Goal: Task Accomplishment & Management: Use online tool/utility

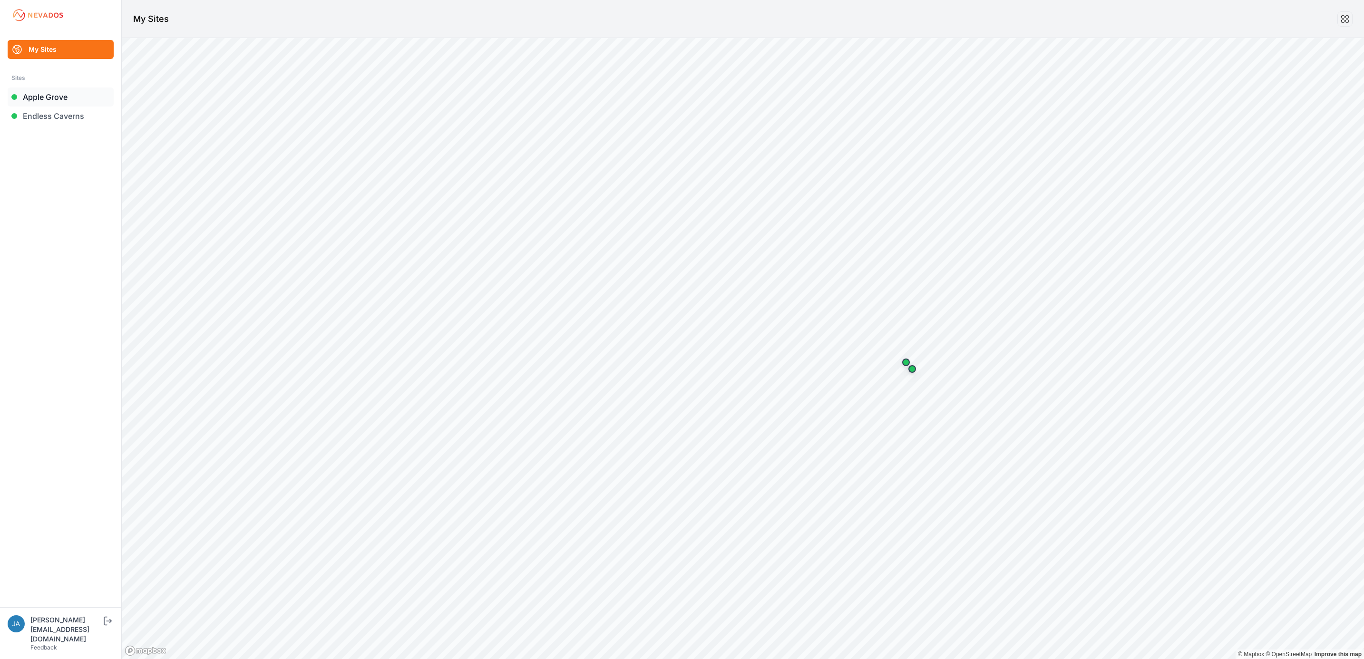
click at [59, 91] on link "Apple Grove" at bounding box center [61, 96] width 106 height 19
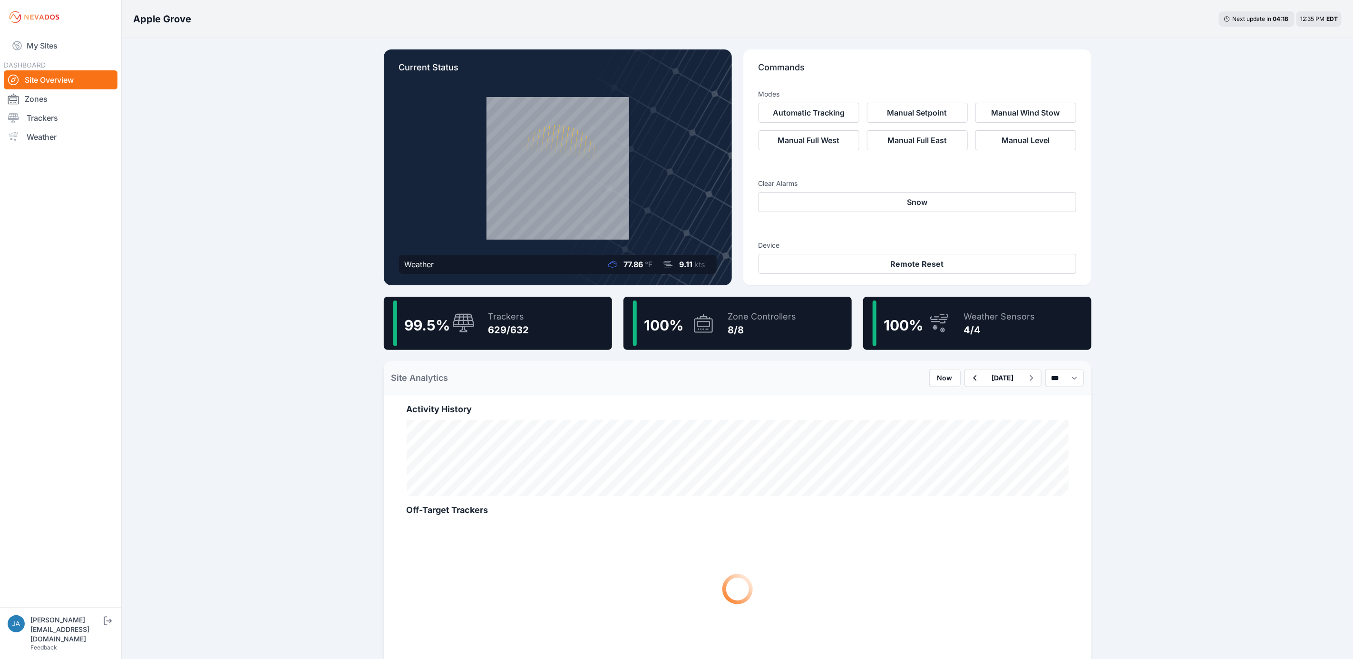
click at [566, 317] on div "99.5 % Trackers 629/632" at bounding box center [498, 323] width 228 height 53
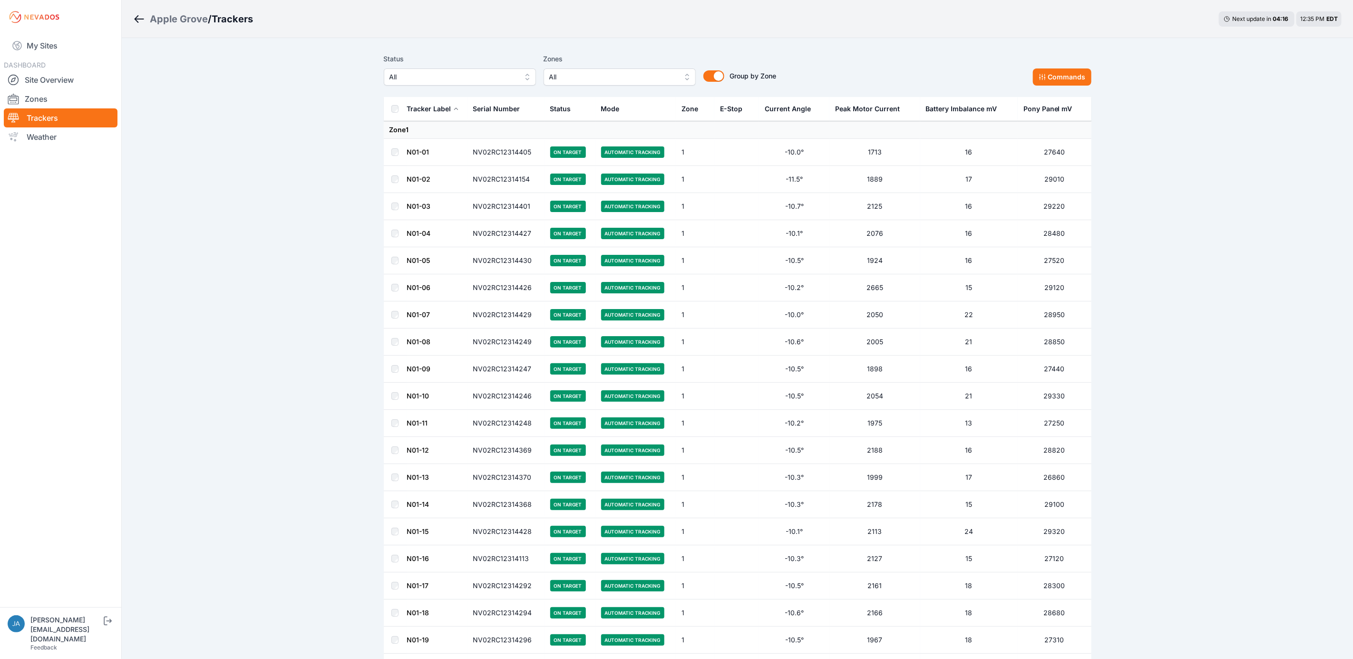
click at [498, 68] on button "All" at bounding box center [460, 76] width 152 height 17
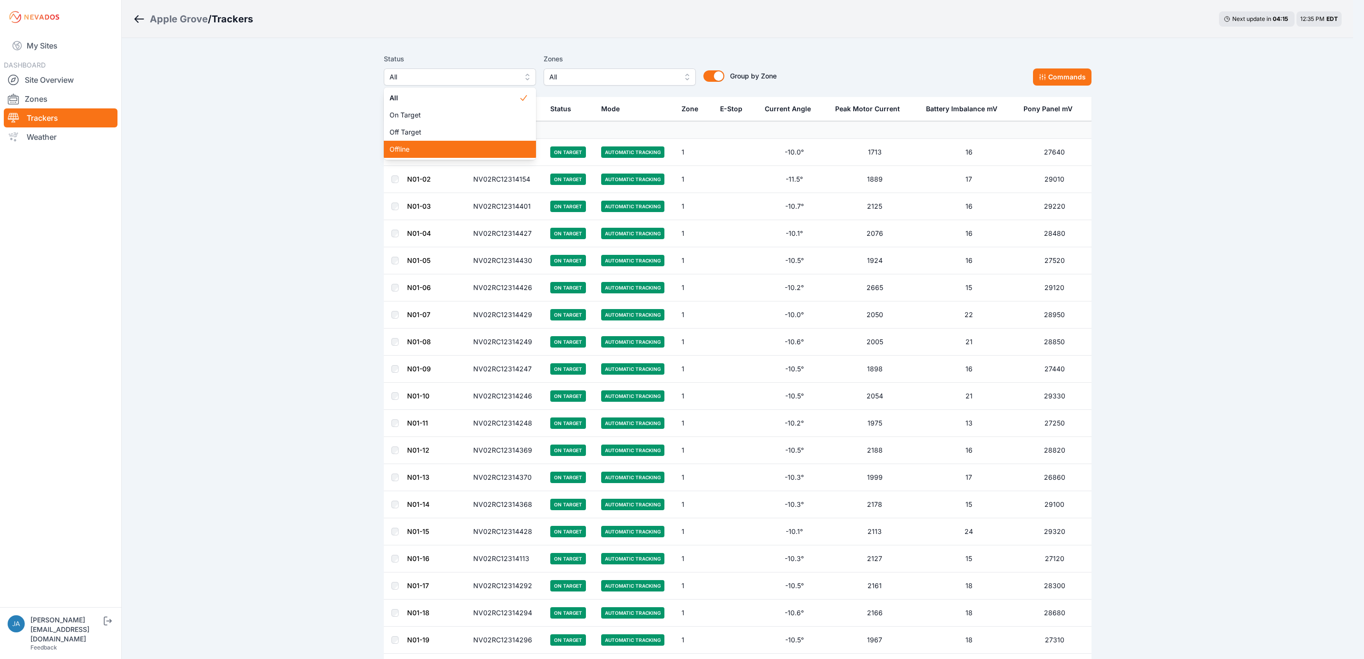
click at [476, 141] on div "Offline" at bounding box center [460, 149] width 152 height 17
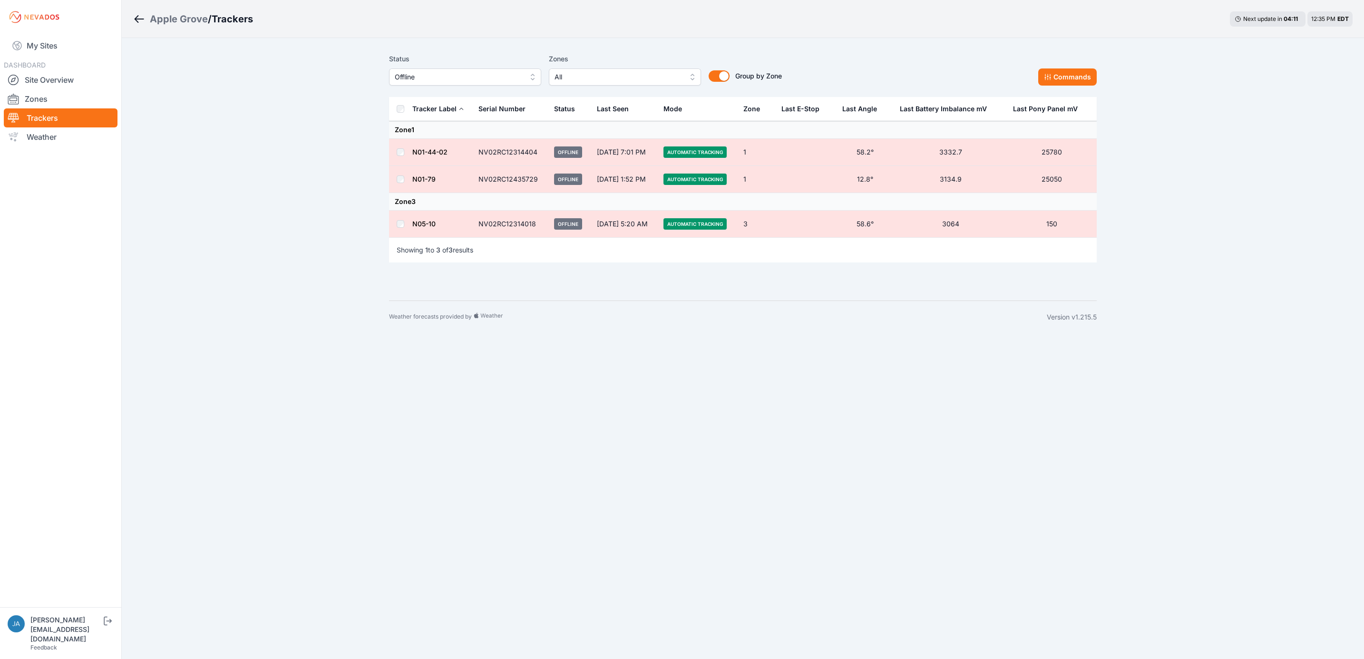
click at [484, 75] on span "Offline" at bounding box center [458, 76] width 127 height 11
click at [475, 126] on div "Off Target" at bounding box center [465, 132] width 152 height 17
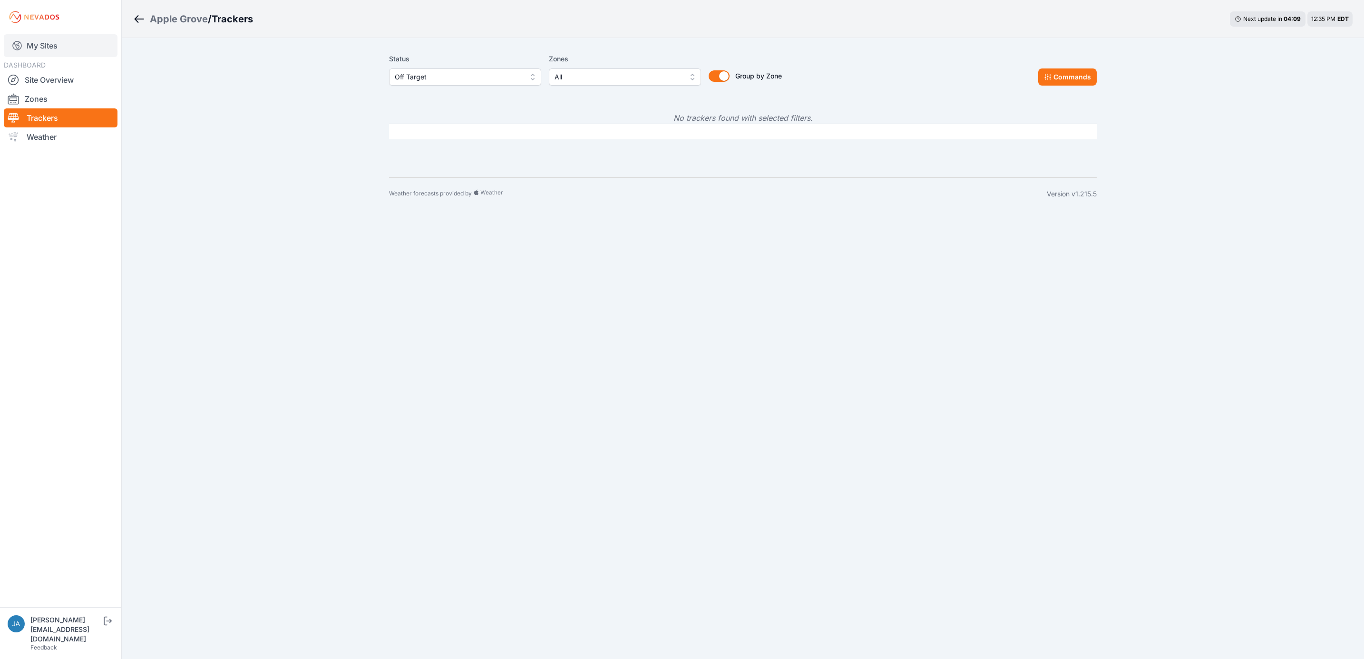
click at [57, 50] on link "My Sites" at bounding box center [61, 45] width 114 height 23
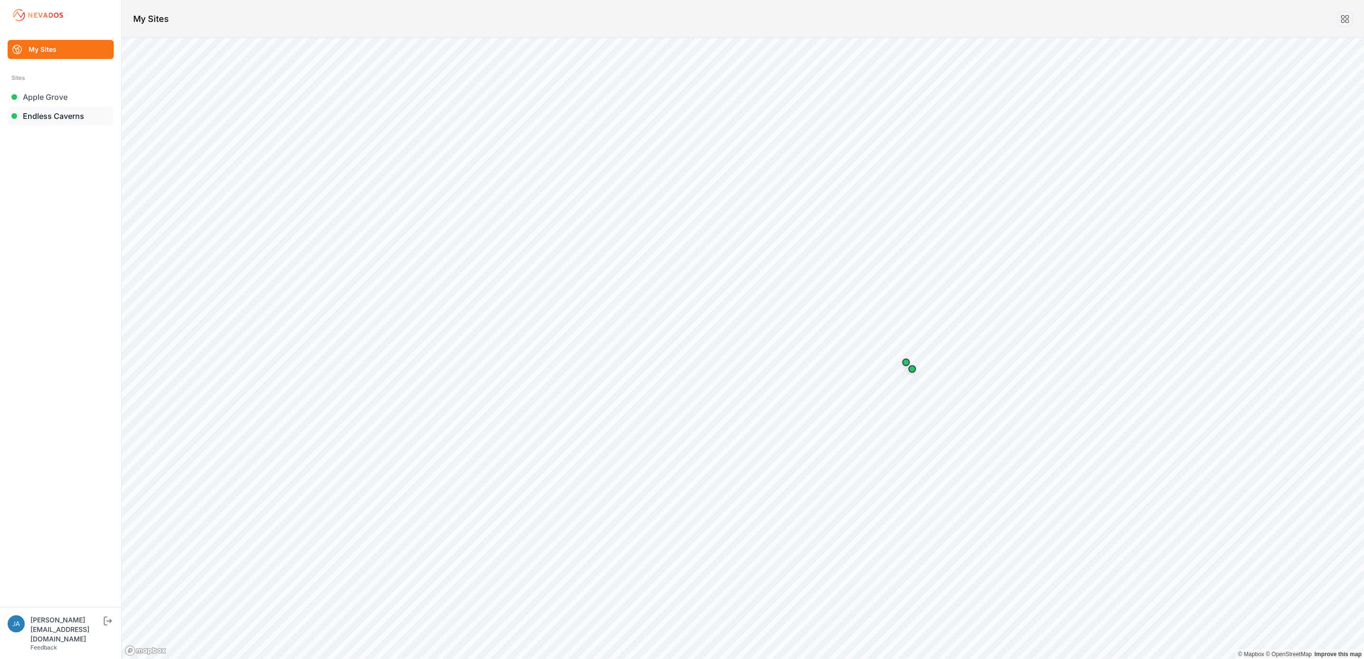
click at [77, 111] on link "Endless Caverns" at bounding box center [61, 116] width 106 height 19
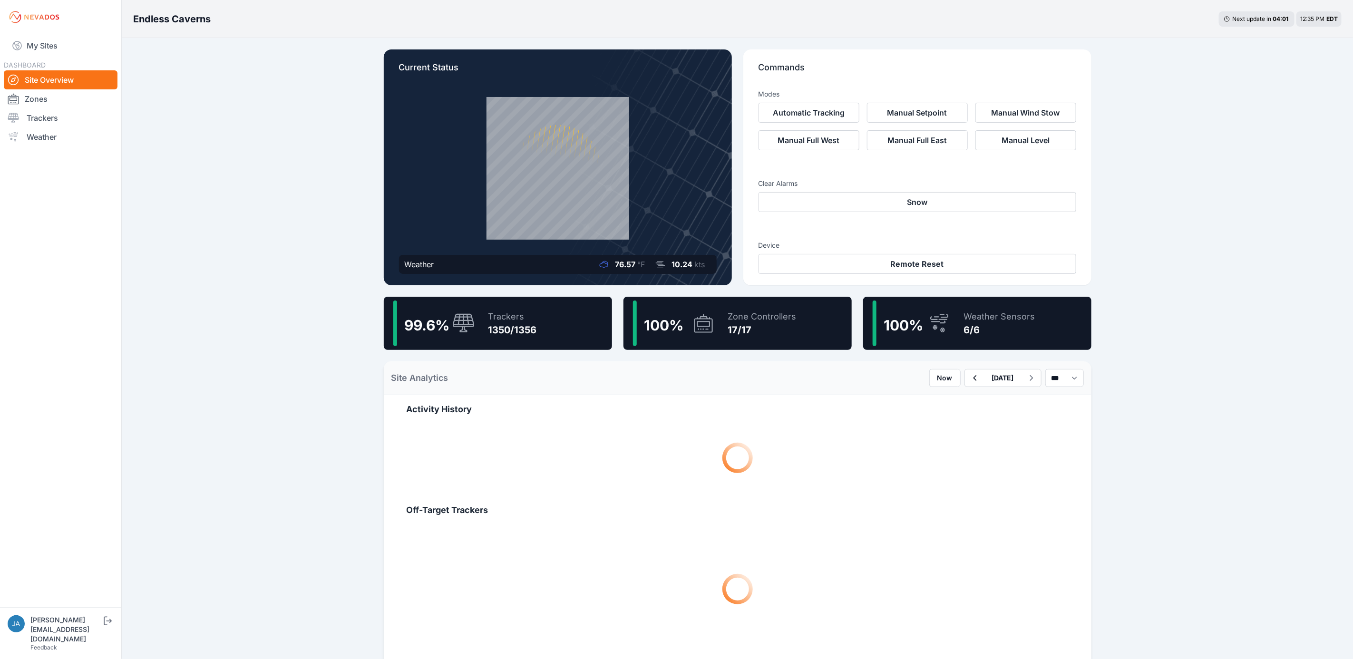
click at [504, 340] on div "Trackers 1350/1356" at bounding box center [508, 324] width 58 height 46
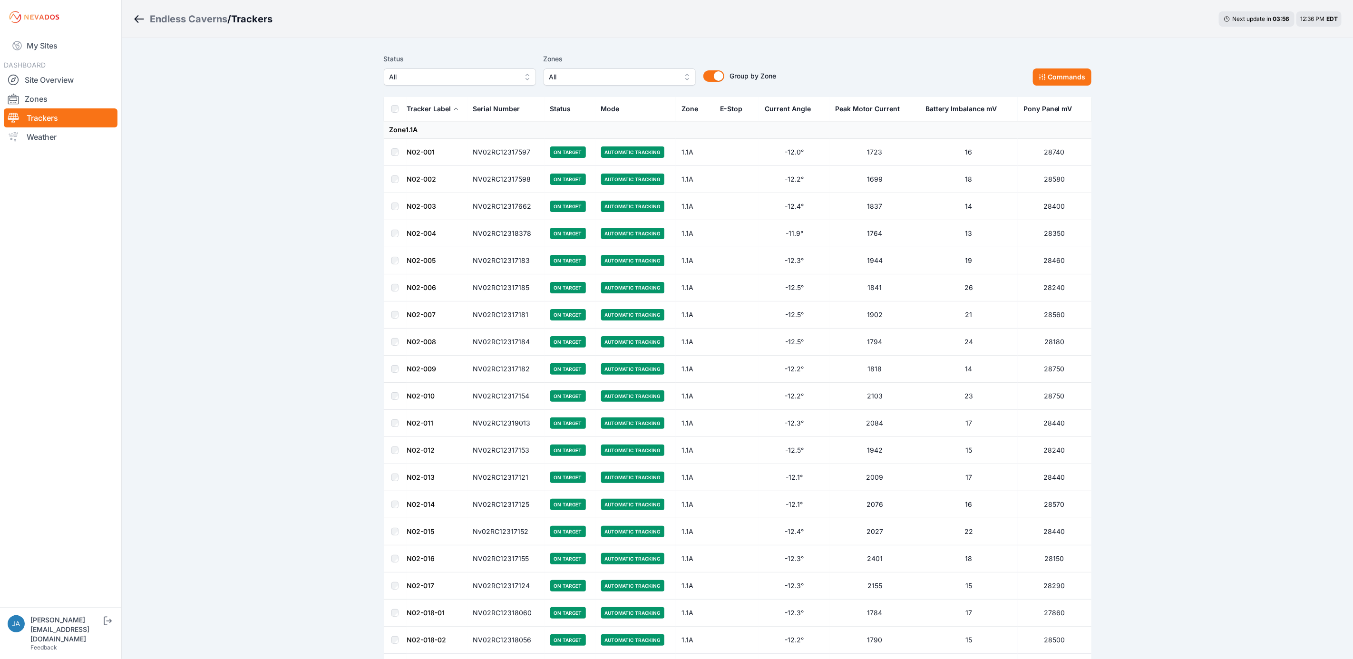
click at [454, 78] on span "All" at bounding box center [452, 76] width 127 height 11
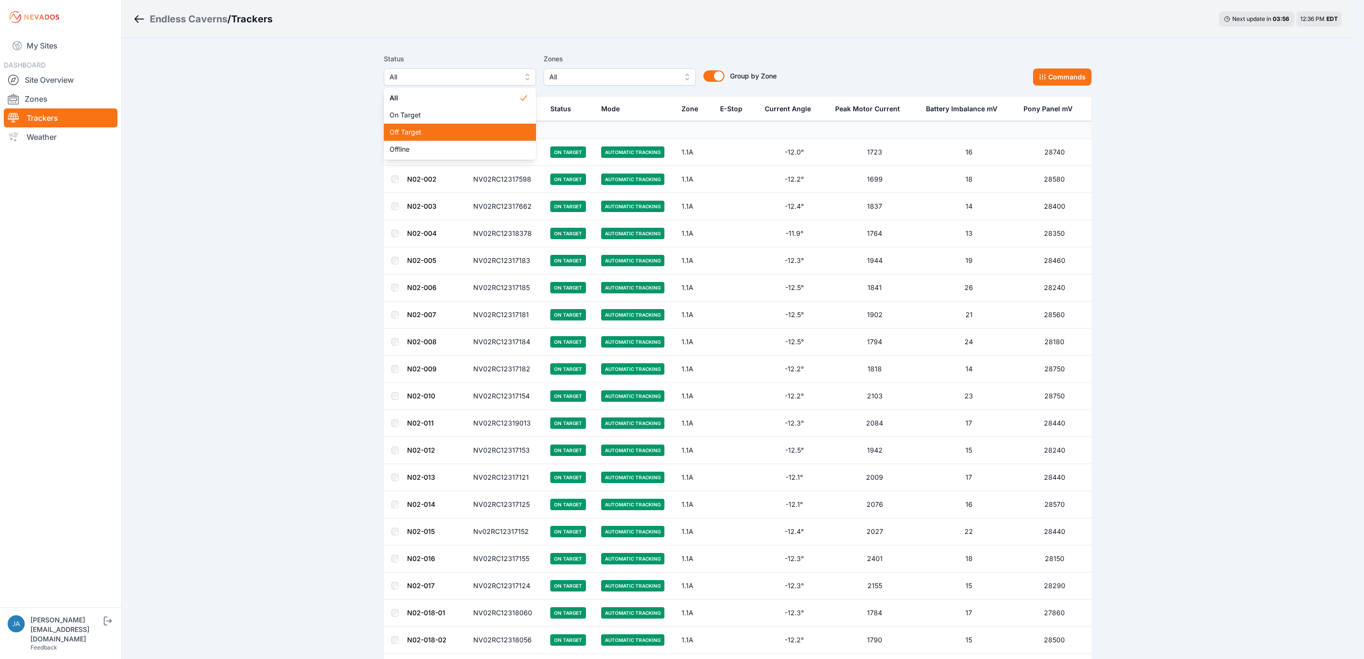
click at [438, 136] on span "Off Target" at bounding box center [453, 132] width 129 height 10
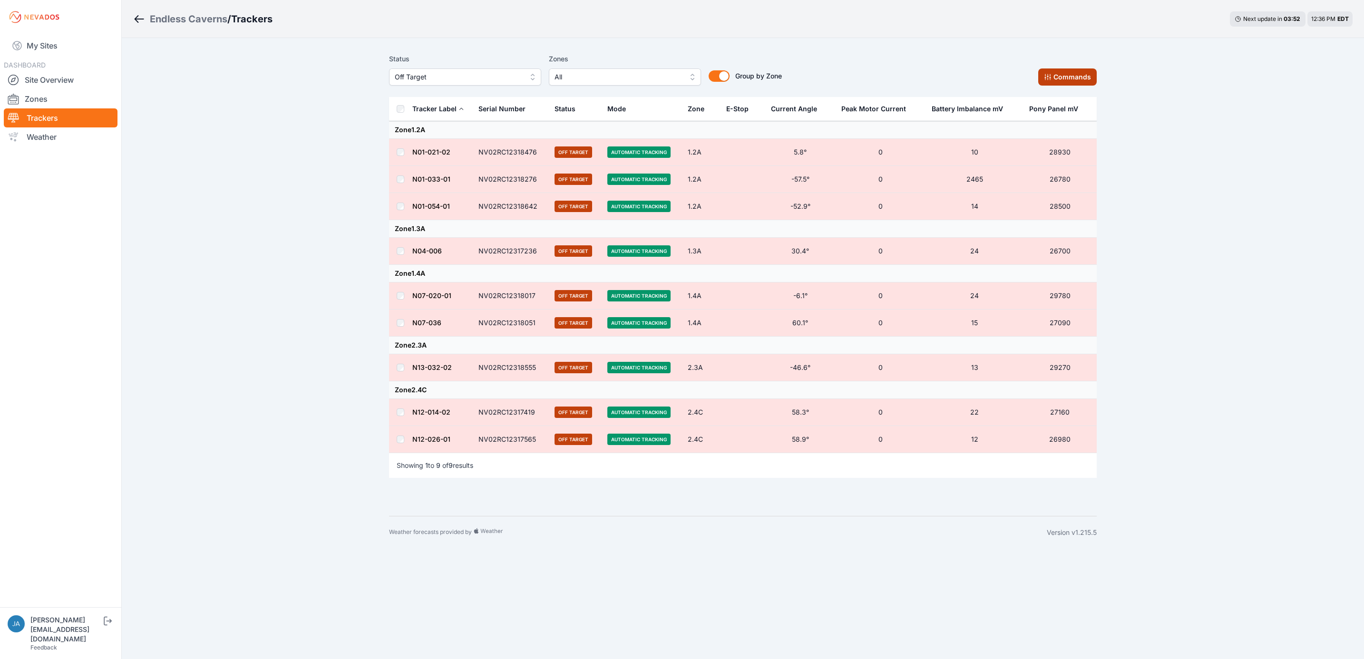
click at [1070, 76] on button "Commands" at bounding box center [1067, 76] width 58 height 17
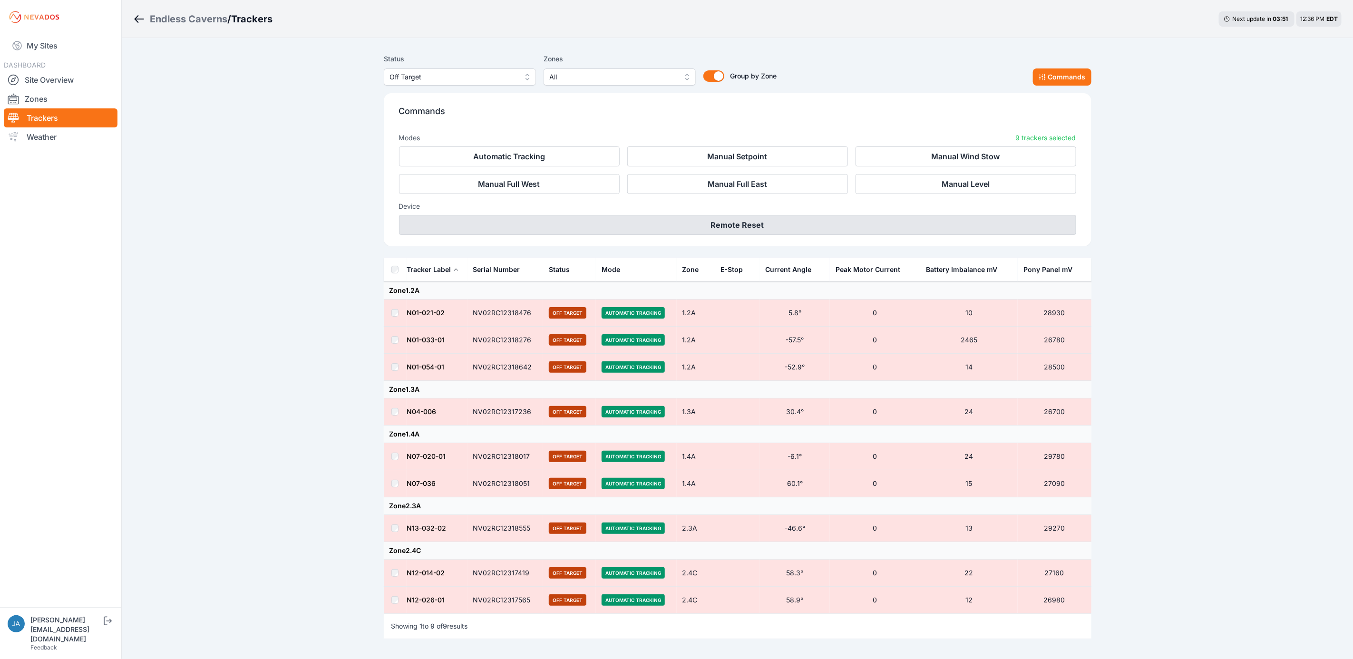
click at [763, 218] on button "Remote Reset" at bounding box center [737, 225] width 677 height 20
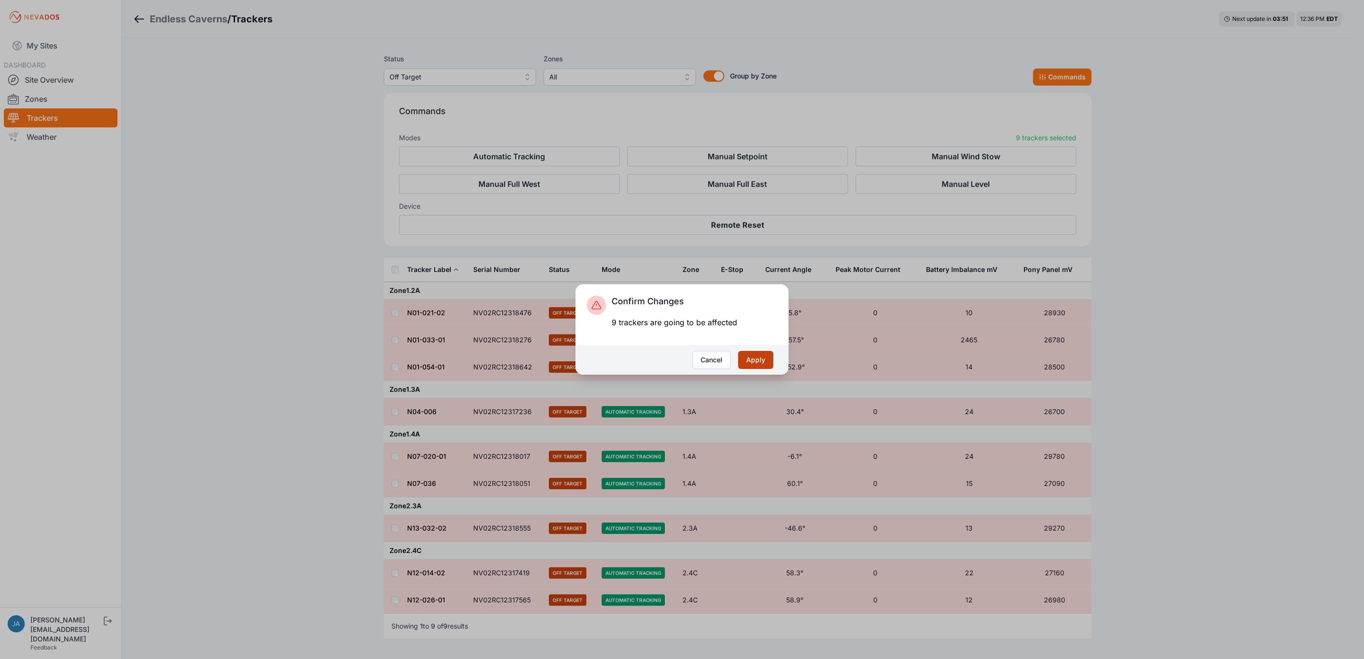
click at [759, 368] on button "Apply" at bounding box center [755, 360] width 35 height 18
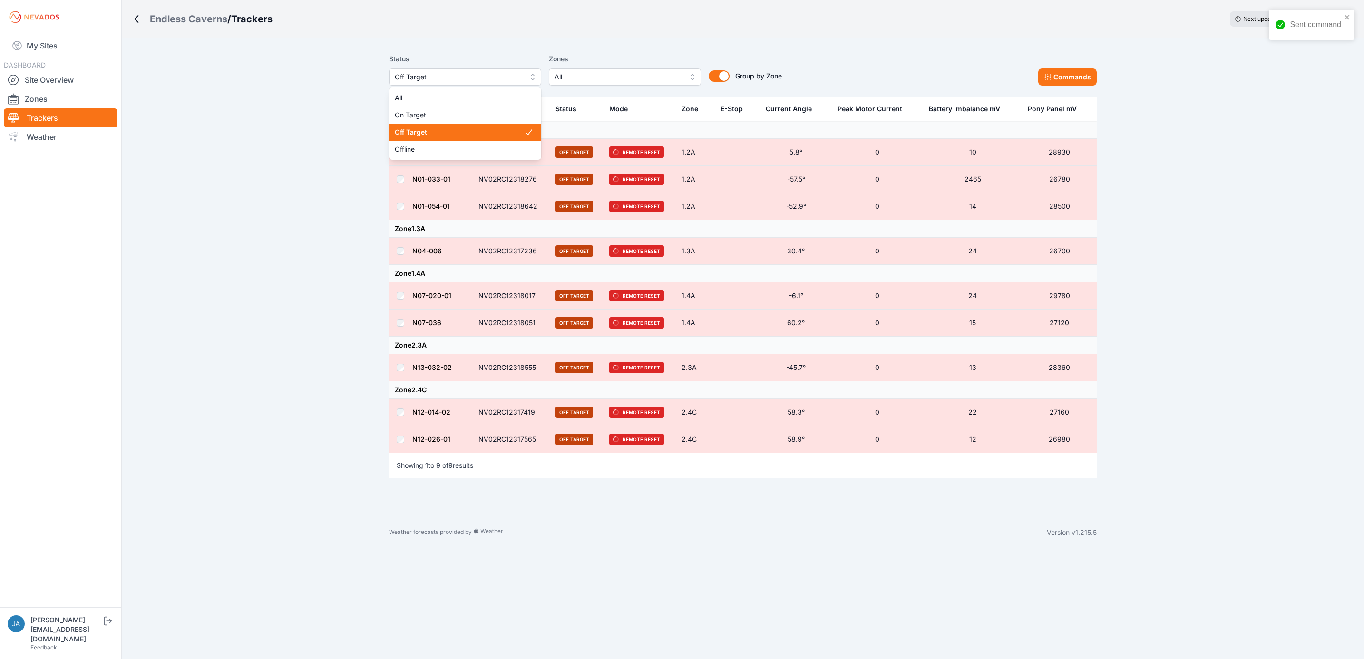
click at [439, 77] on span "Off Target" at bounding box center [458, 76] width 127 height 11
click at [427, 150] on span "Offline" at bounding box center [459, 150] width 129 height 10
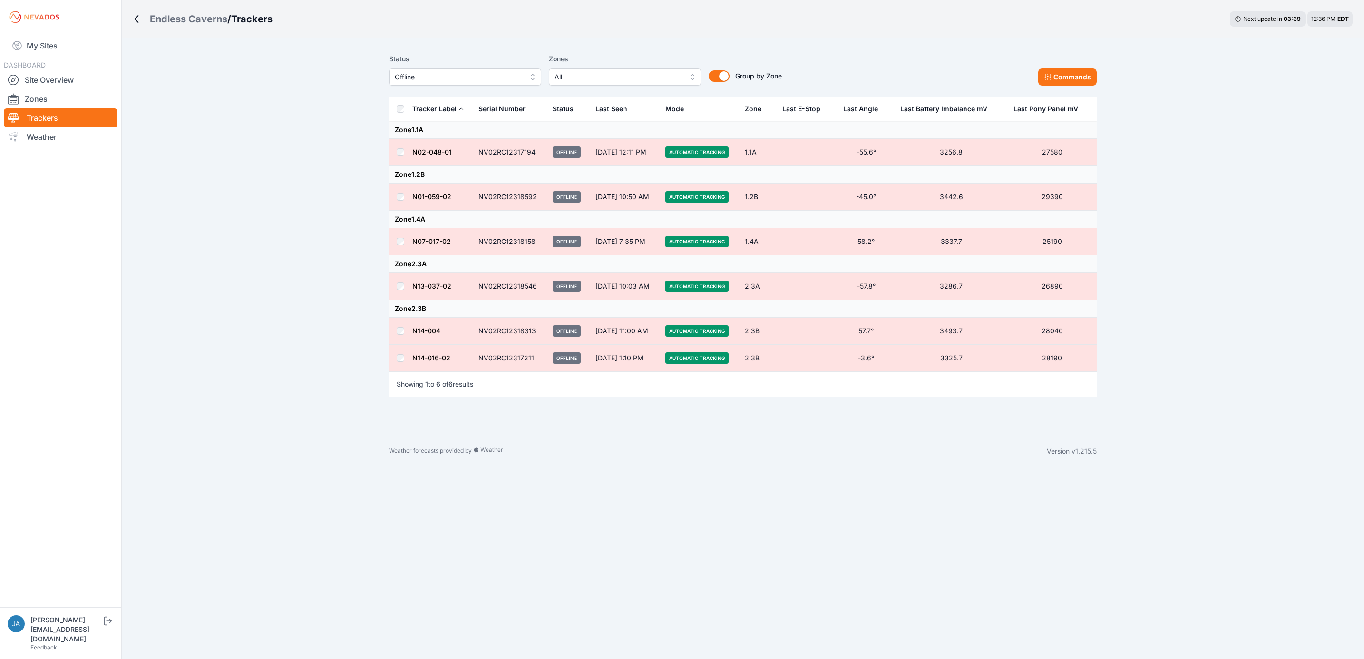
click at [400, 157] on td at bounding box center [400, 152] width 23 height 27
click at [1058, 82] on button "Commands" at bounding box center [1067, 76] width 58 height 17
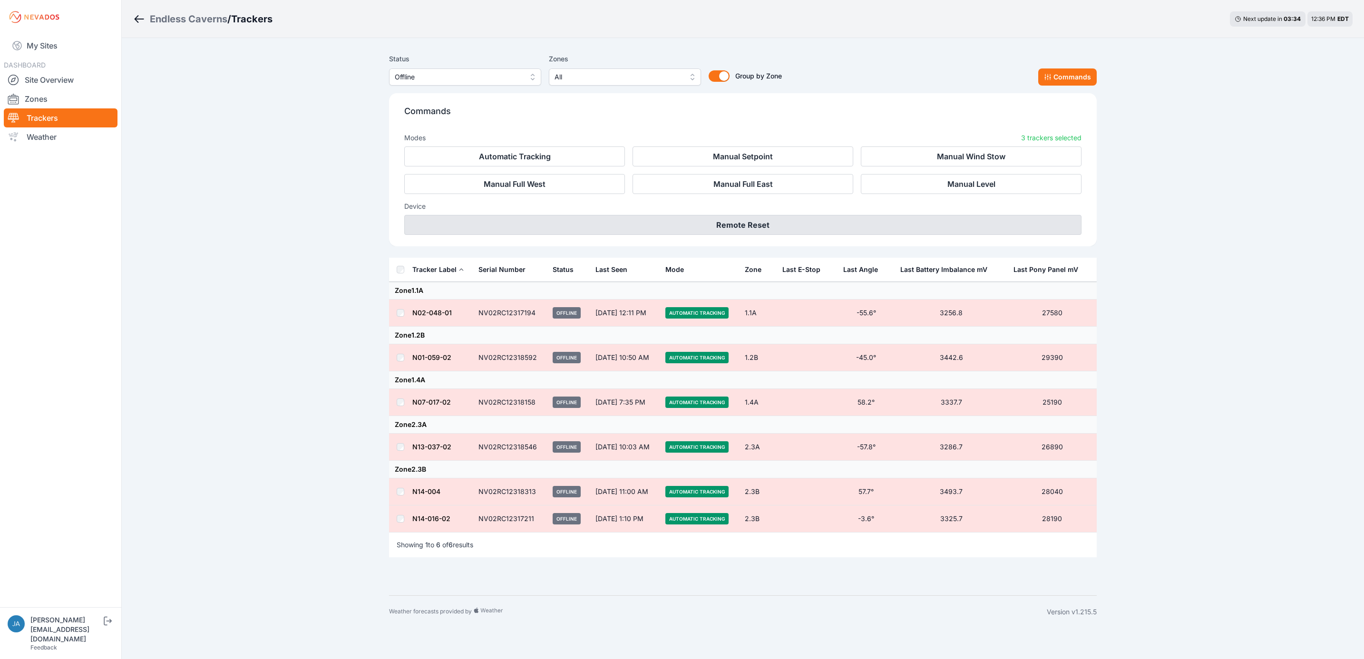
click at [804, 233] on button "Remote Reset" at bounding box center [742, 225] width 677 height 20
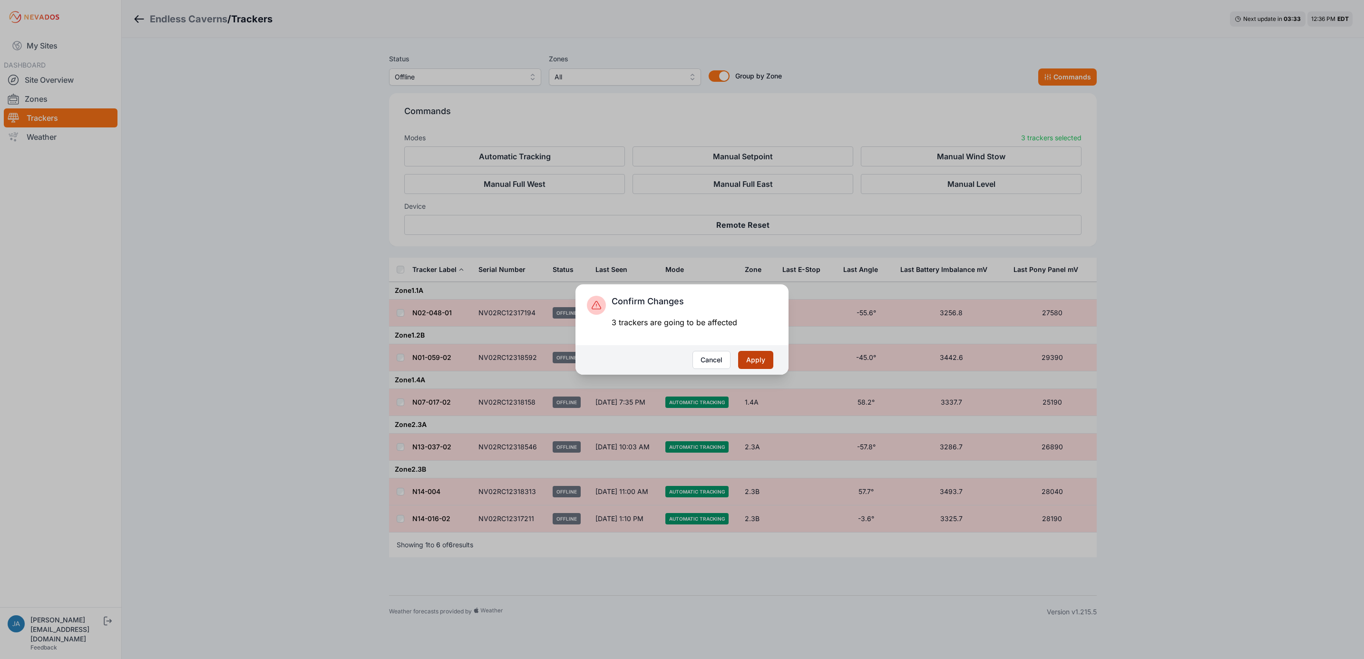
click at [769, 362] on button "Apply" at bounding box center [755, 360] width 35 height 18
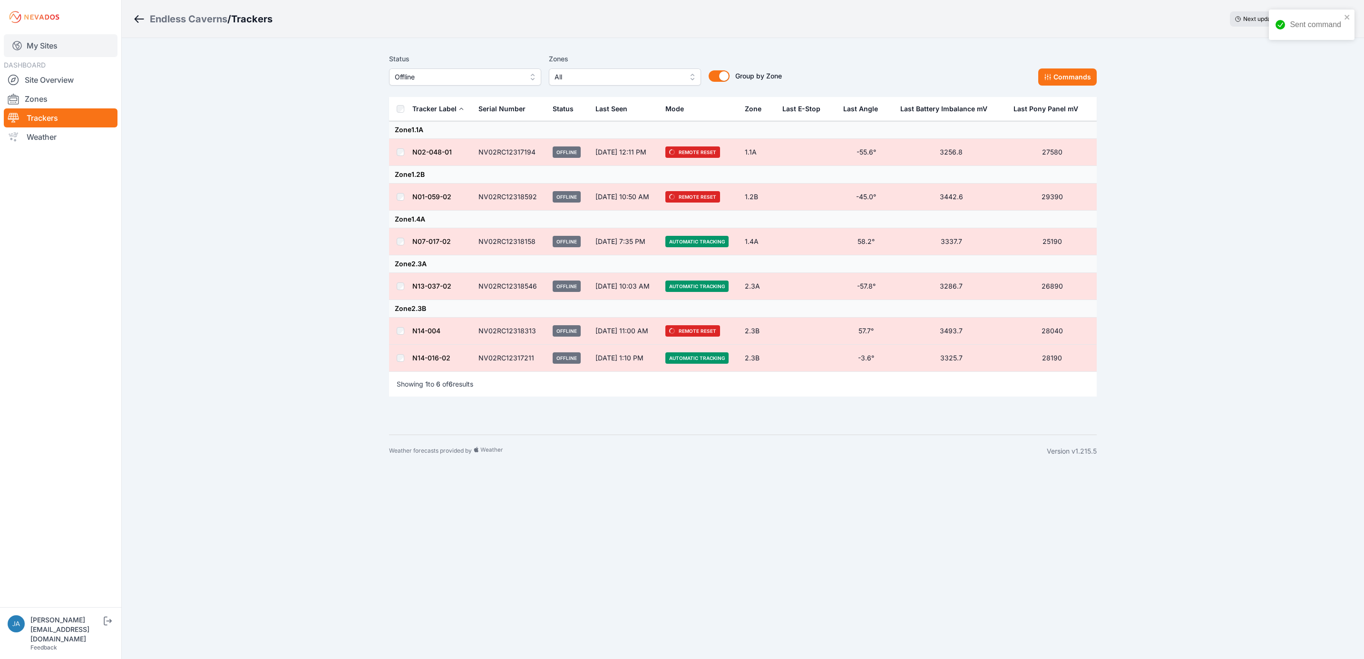
click at [49, 45] on link "My Sites" at bounding box center [61, 45] width 114 height 23
